Goal: Information Seeking & Learning: Understand process/instructions

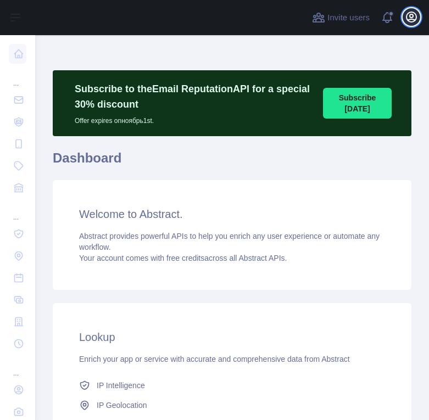
click at [407, 19] on icon "button" at bounding box center [412, 17] width 10 height 10
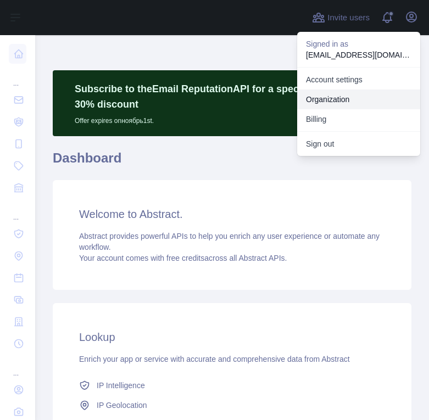
click at [319, 102] on link "Organization" at bounding box center [358, 100] width 123 height 20
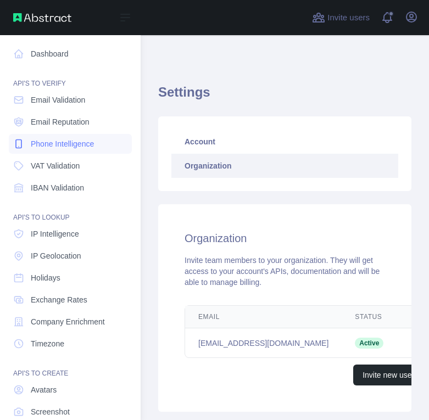
click at [44, 141] on span "Phone Intelligence" at bounding box center [62, 143] width 63 height 11
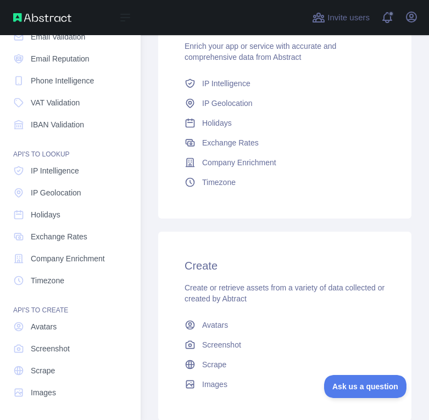
scroll to position [313, 0]
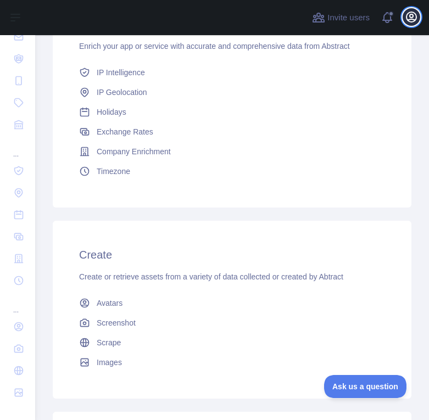
click at [411, 14] on icon "button" at bounding box center [411, 16] width 13 height 13
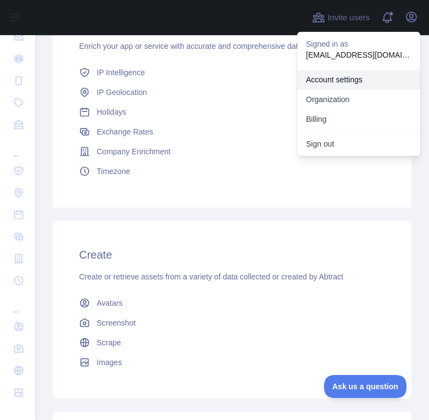
click at [344, 79] on link "Account settings" at bounding box center [358, 80] width 123 height 20
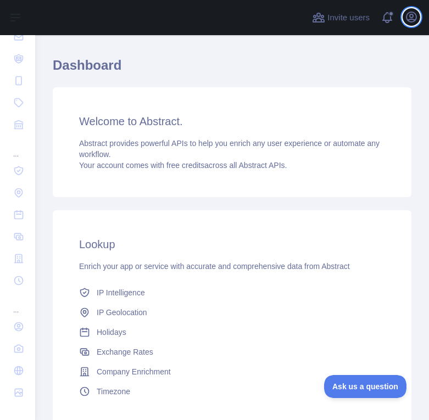
scroll to position [14, 0]
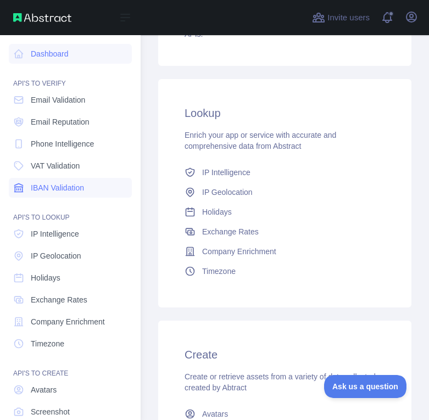
scroll to position [266, 0]
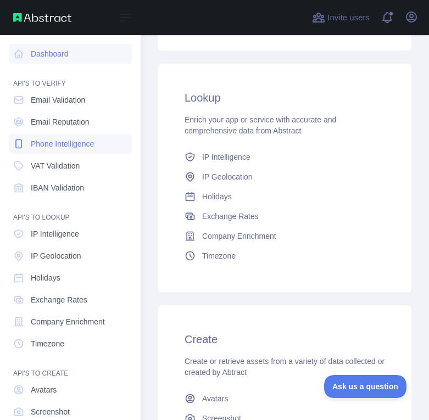
click at [63, 135] on link "Phone Intelligence" at bounding box center [70, 144] width 123 height 20
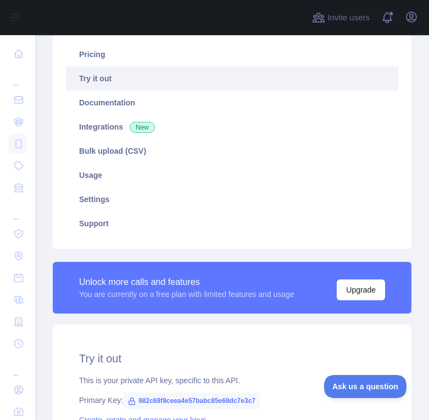
scroll to position [135, 0]
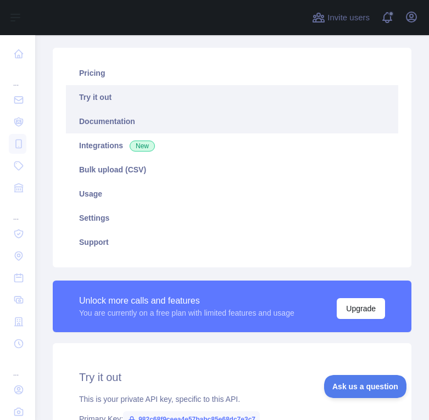
click at [116, 116] on link "Documentation" at bounding box center [232, 121] width 332 height 24
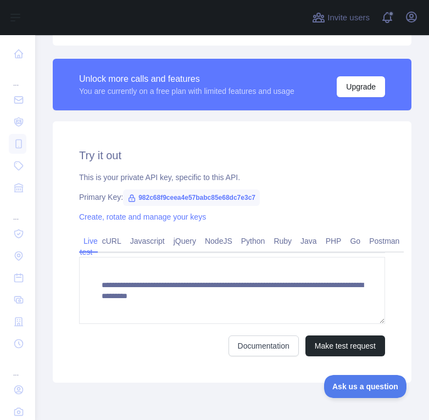
scroll to position [399, 0]
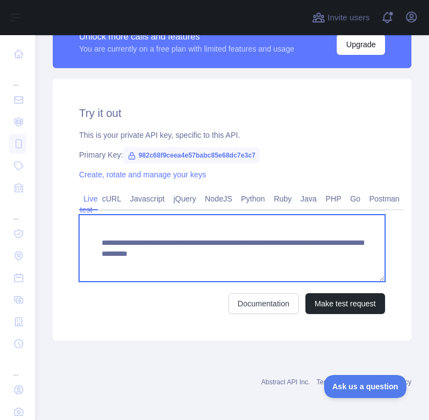
drag, startPoint x: 105, startPoint y: 243, endPoint x: 352, endPoint y: 267, distance: 247.8
click at [352, 267] on textarea "**********" at bounding box center [232, 248] width 306 height 67
click at [174, 255] on textarea "**********" at bounding box center [232, 248] width 306 height 67
drag, startPoint x: 96, startPoint y: 233, endPoint x: 380, endPoint y: 283, distance: 288.4
click at [380, 282] on textarea "**********" at bounding box center [232, 248] width 306 height 67
